Goal: Task Accomplishment & Management: Use online tool/utility

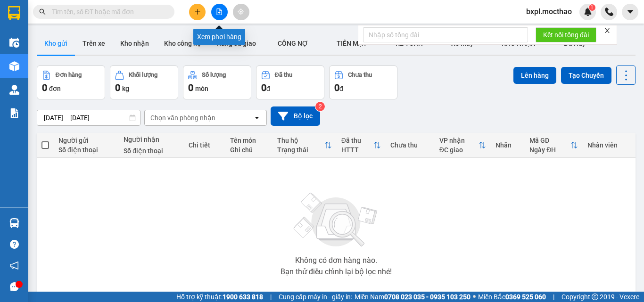
click at [217, 14] on icon "file-add" at bounding box center [219, 11] width 7 height 7
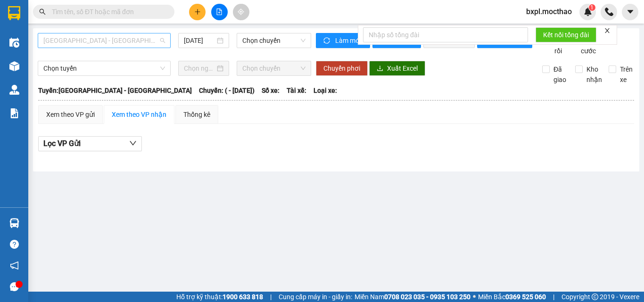
click at [135, 41] on span "[GEOGRAPHIC_DATA] - [GEOGRAPHIC_DATA]" at bounding box center [104, 40] width 122 height 14
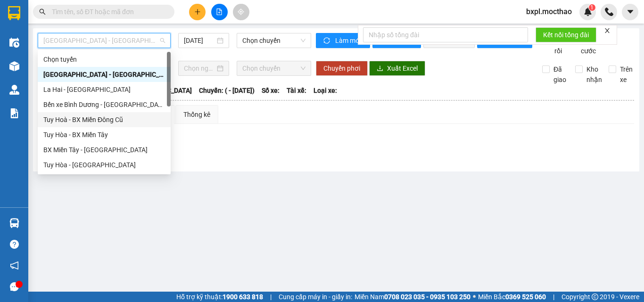
click at [106, 116] on div "Tuy Hoà - BX Miền Đông Cũ" at bounding box center [104, 120] width 122 height 10
type input "[DATE]"
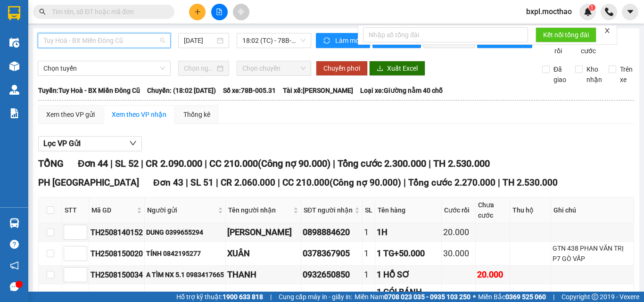
click at [100, 39] on span "Tuy Hoà - BX Miền Đông Cũ" at bounding box center [104, 40] width 122 height 14
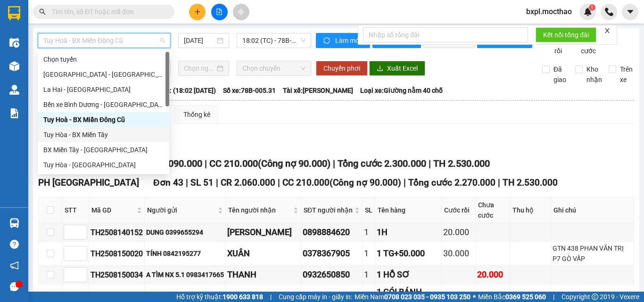
click at [98, 132] on div "Tuy Hòa - BX Miền Tây" at bounding box center [103, 135] width 120 height 10
type input "[DATE]"
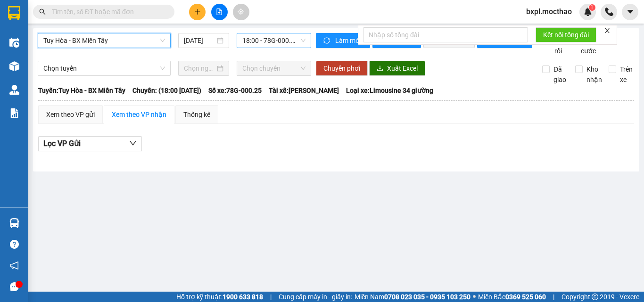
click at [281, 42] on span "18:00 - 78G-000.25" at bounding box center [273, 40] width 63 height 14
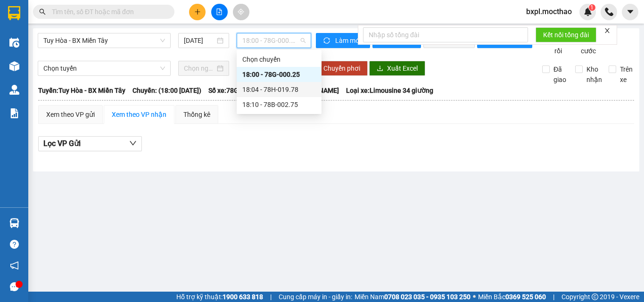
click at [286, 87] on div "18:04 - 78H-019.78" at bounding box center [279, 89] width 74 height 10
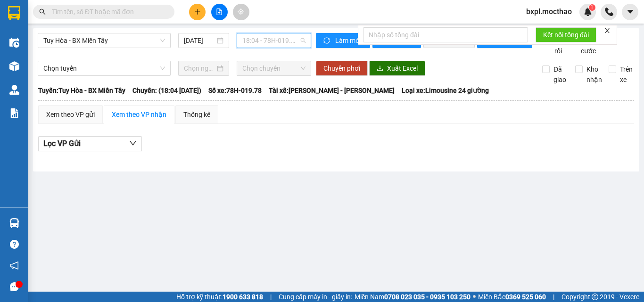
click at [276, 39] on span "18:04 - 78H-019.78" at bounding box center [273, 40] width 63 height 14
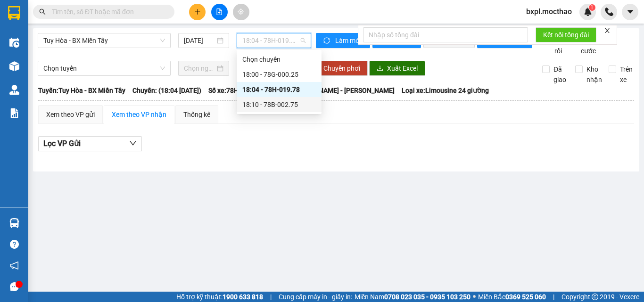
click at [273, 106] on div "18:10 - 78B-002.75" at bounding box center [279, 105] width 74 height 10
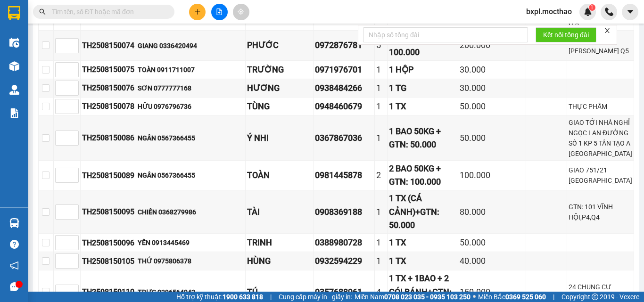
scroll to position [120, 0]
